Goal: Information Seeking & Learning: Learn about a topic

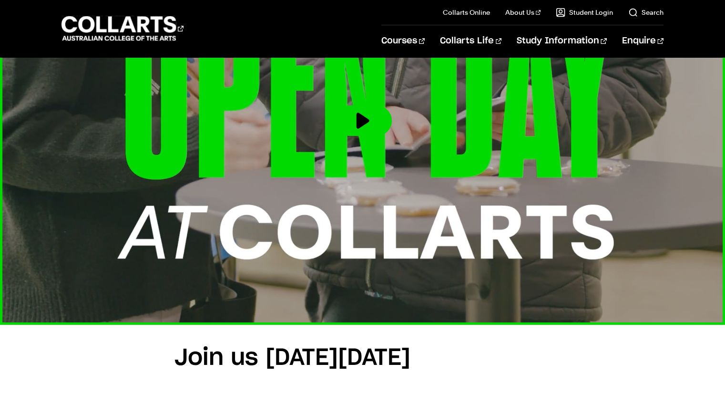
scroll to position [340, 0]
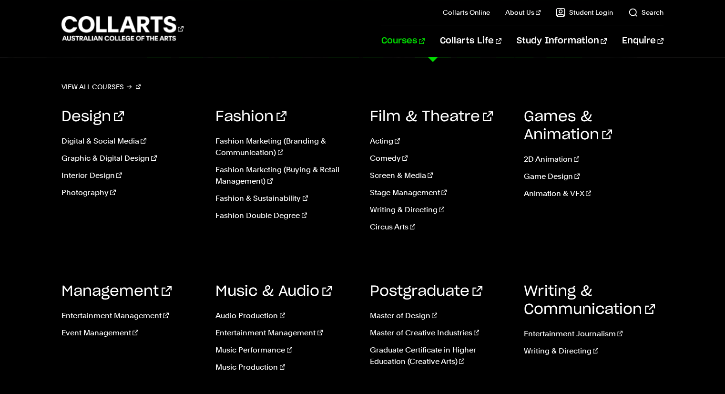
click at [419, 41] on link "Courses" at bounding box center [403, 40] width 43 height 31
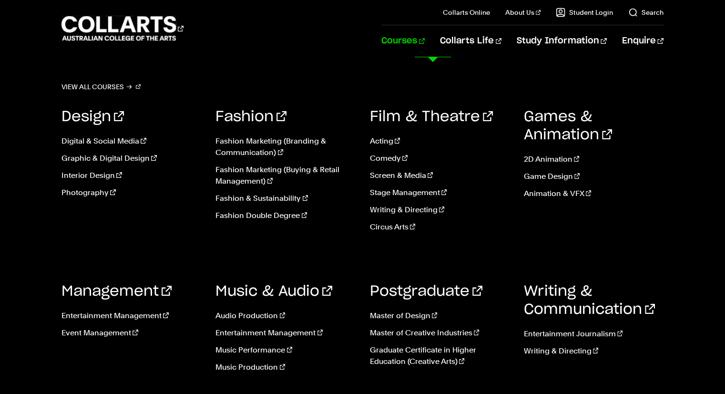
scroll to position [25, 0]
click at [261, 296] on link "Music & Audio" at bounding box center [274, 291] width 117 height 14
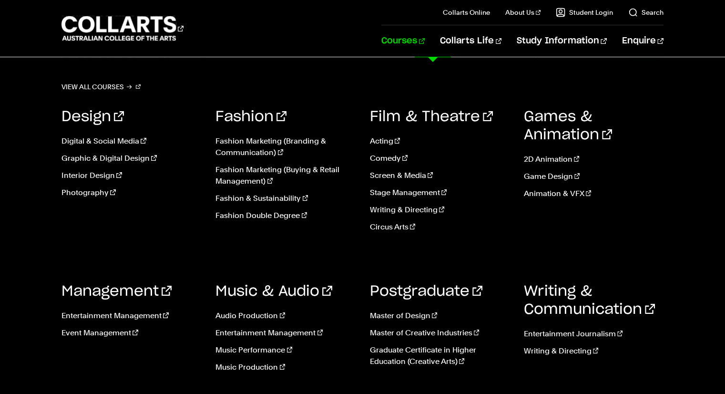
scroll to position [57, 0]
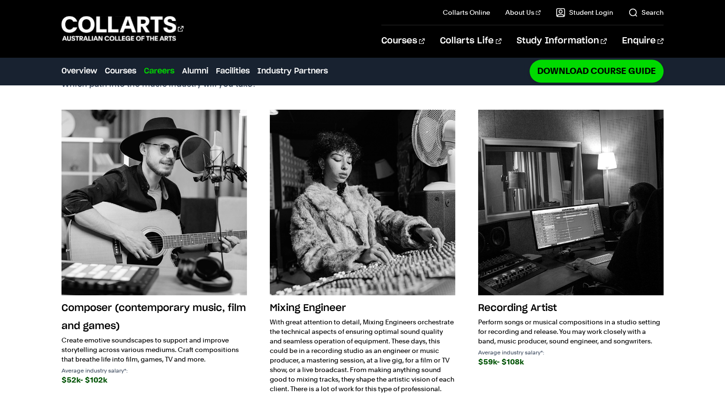
scroll to position [1207, 0]
